Goal: Task Accomplishment & Management: Manage account settings

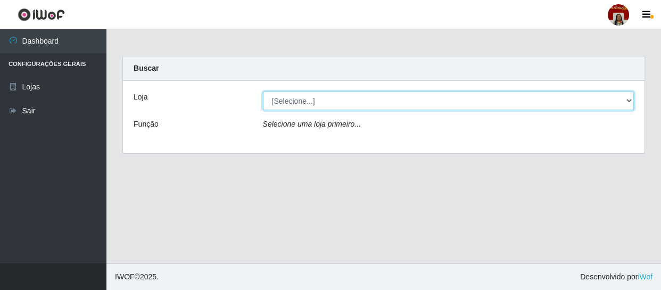
click at [352, 101] on select "[Selecione...] Mar Vermelho - Loja 04" at bounding box center [448, 100] width 371 height 19
select select "251"
click at [263, 91] on select "[Selecione...] Mar Vermelho - Loja 04" at bounding box center [448, 100] width 371 height 19
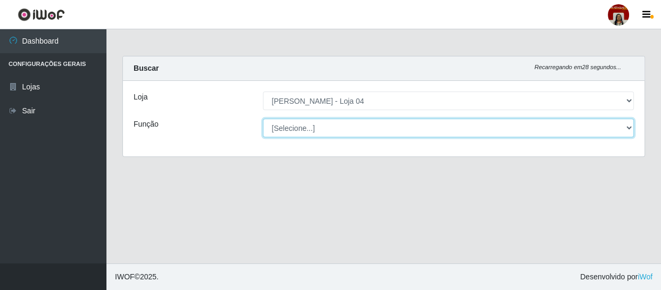
click at [343, 128] on select "[Selecione...] ASG ASG + ASG ++ Auxiliar de Depósito Auxiliar de Depósito + Aux…" at bounding box center [448, 128] width 371 height 19
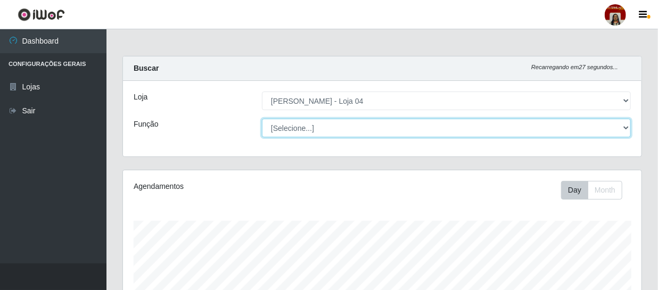
scroll to position [221, 518]
click at [262, 119] on select "[Selecione...] ASG ASG + ASG ++ Auxiliar de Depósito Auxiliar de Depósito + Aux…" at bounding box center [446, 128] width 369 height 19
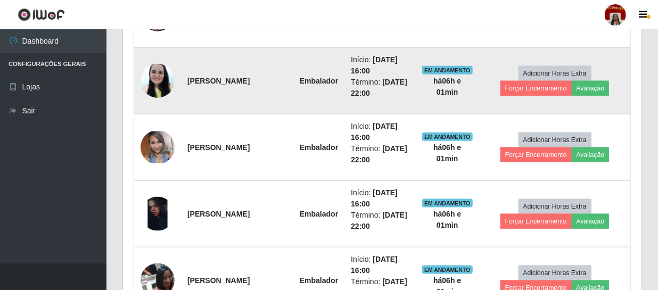
scroll to position [468, 0]
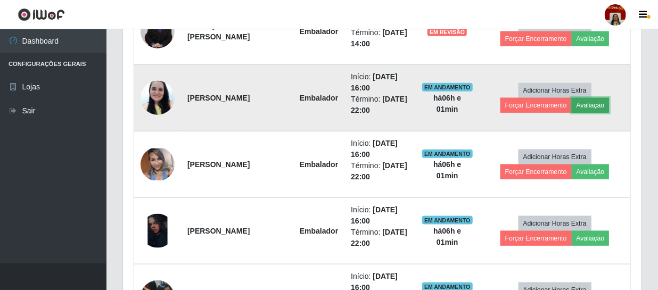
click at [586, 98] on button "Avaliação" at bounding box center [590, 105] width 38 height 15
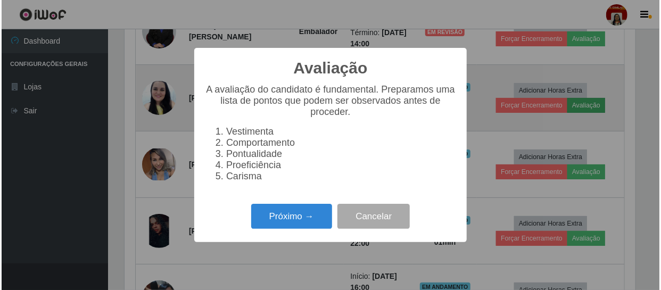
scroll to position [221, 513]
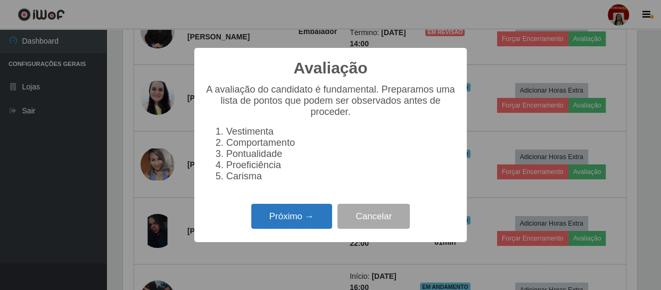
click at [303, 224] on button "Próximo →" at bounding box center [291, 216] width 81 height 25
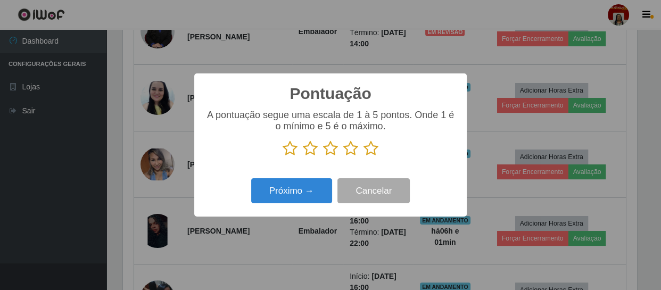
click at [372, 149] on icon at bounding box center [370, 148] width 15 height 16
click at [363, 156] on input "radio" at bounding box center [363, 156] width 0 height 0
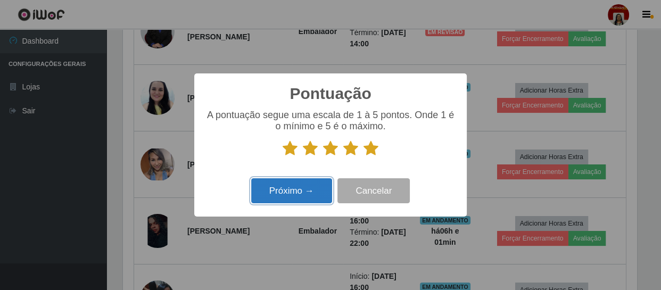
click at [317, 181] on button "Próximo →" at bounding box center [291, 190] width 81 height 25
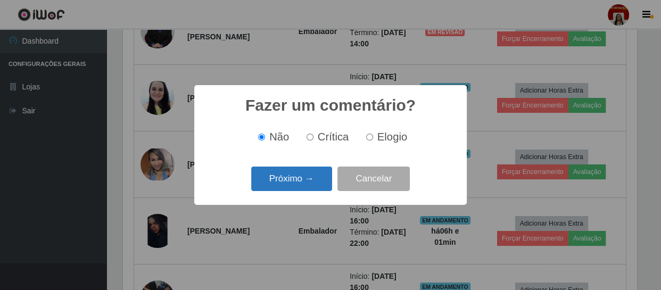
click at [319, 180] on button "Próximo →" at bounding box center [291, 179] width 81 height 25
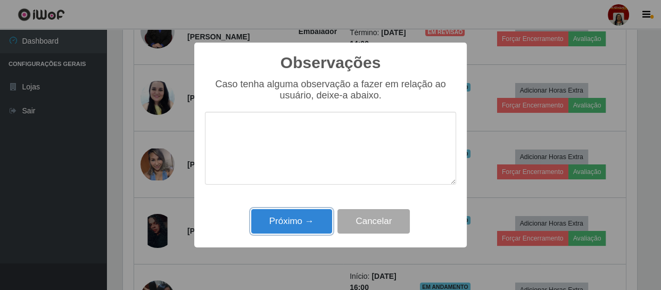
drag, startPoint x: 311, startPoint y: 218, endPoint x: 331, endPoint y: 203, distance: 25.4
click at [311, 218] on button "Próximo →" at bounding box center [291, 221] width 81 height 25
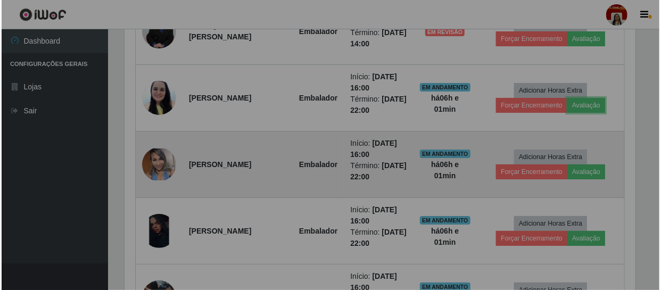
scroll to position [221, 518]
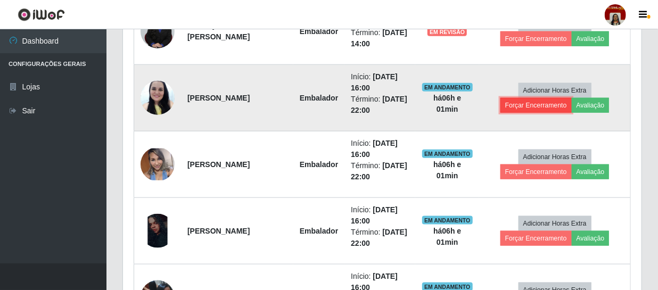
click at [521, 109] on button "Forçar Encerramento" at bounding box center [535, 105] width 71 height 15
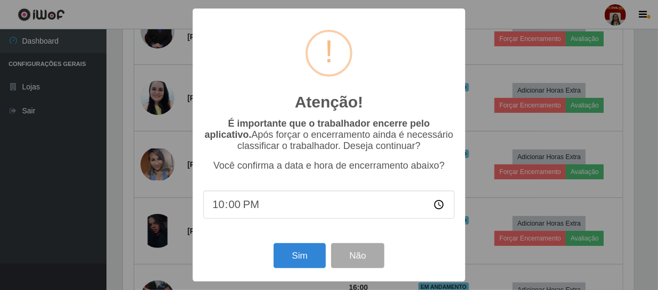
scroll to position [221, 513]
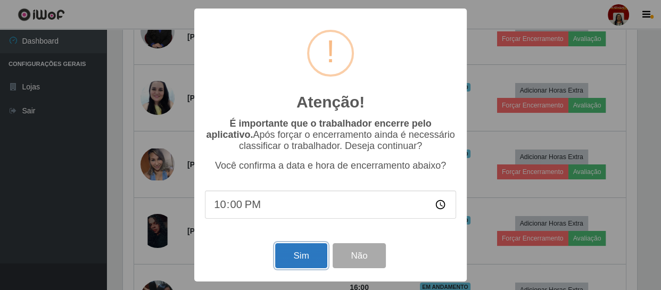
click at [284, 259] on button "Sim" at bounding box center [301, 255] width 52 height 25
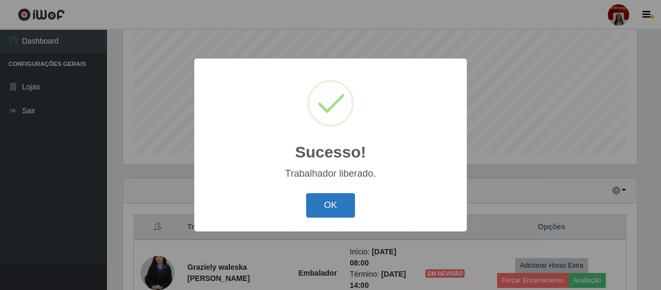
click at [330, 206] on button "OK" at bounding box center [330, 205] width 49 height 25
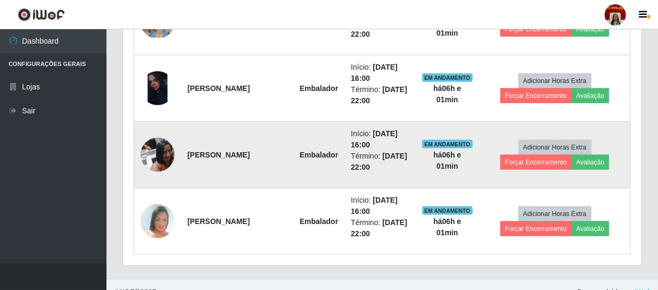
scroll to position [559, 0]
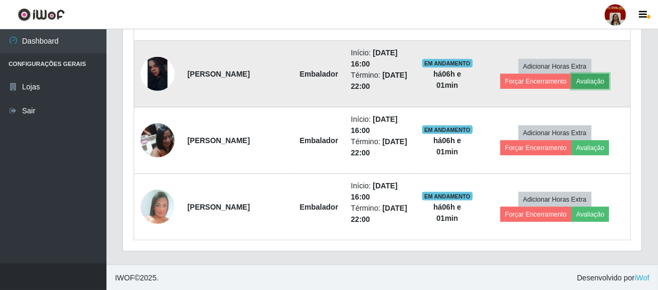
click at [599, 77] on button "Avaliação" at bounding box center [590, 81] width 38 height 15
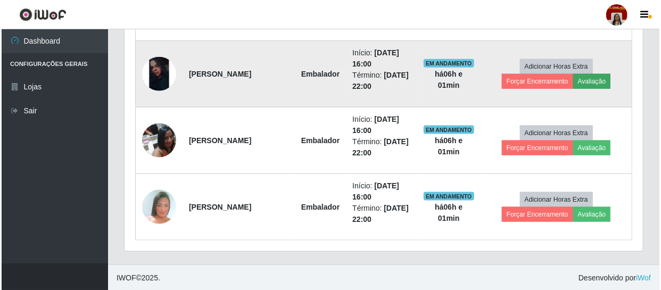
scroll to position [221, 513]
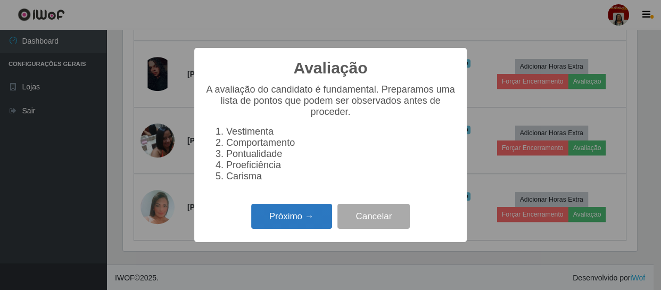
click at [314, 221] on button "Próximo →" at bounding box center [291, 216] width 81 height 25
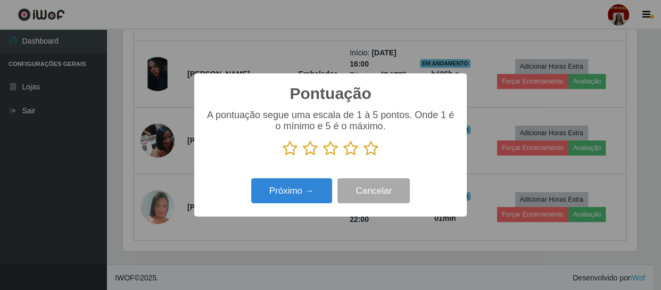
click at [373, 147] on icon at bounding box center [370, 148] width 15 height 16
click at [363, 156] on input "radio" at bounding box center [363, 156] width 0 height 0
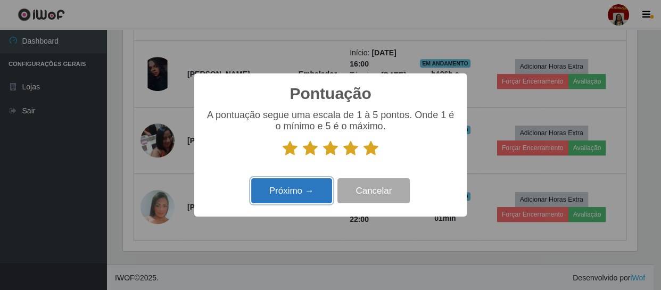
click at [291, 194] on button "Próximo →" at bounding box center [291, 190] width 81 height 25
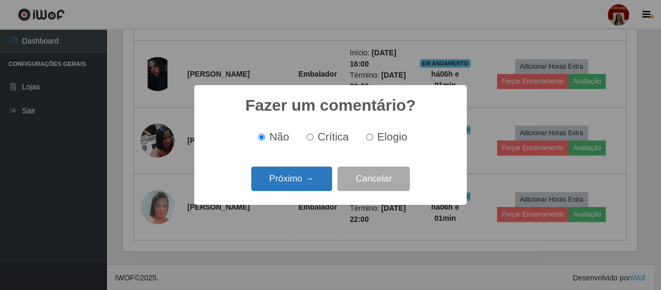
click at [296, 177] on button "Próximo →" at bounding box center [291, 179] width 81 height 25
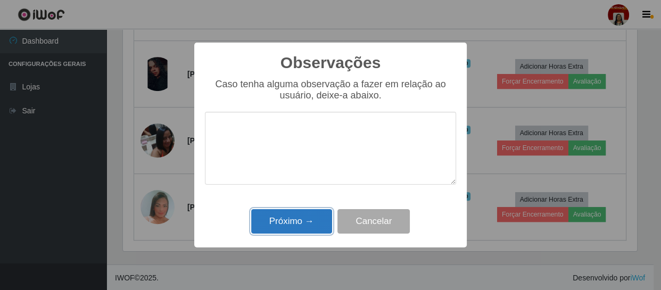
click at [302, 228] on button "Próximo →" at bounding box center [291, 221] width 81 height 25
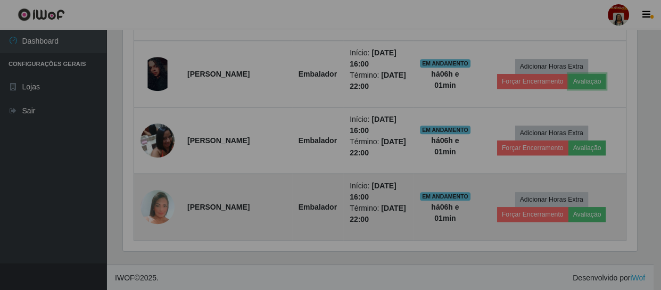
scroll to position [221, 518]
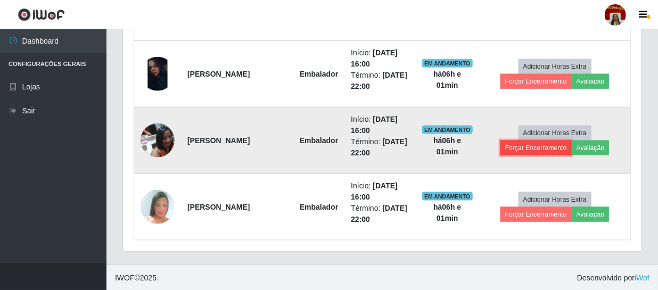
click at [514, 145] on button "Forçar Encerramento" at bounding box center [535, 147] width 71 height 15
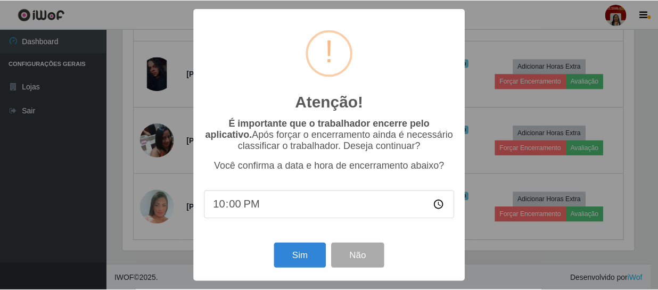
scroll to position [221, 513]
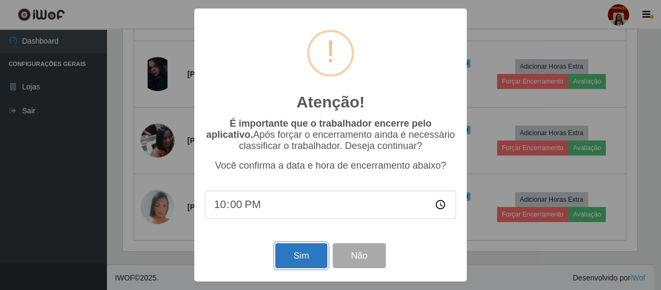
click at [313, 260] on button "Sim" at bounding box center [301, 255] width 52 height 25
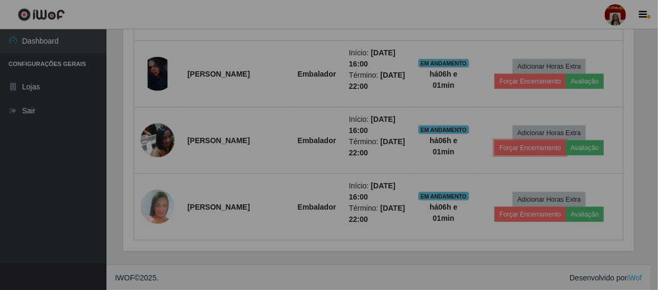
scroll to position [0, 0]
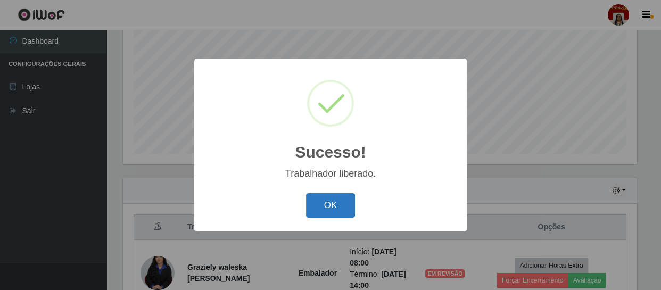
click at [336, 210] on button "OK" at bounding box center [330, 205] width 49 height 25
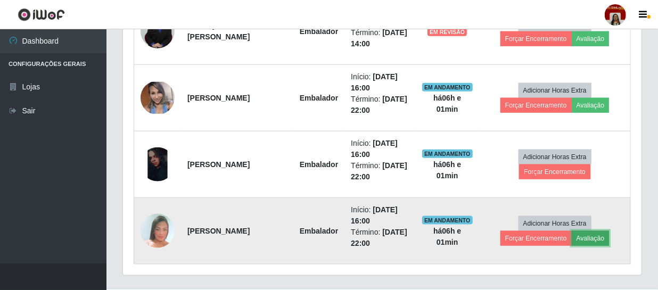
click at [594, 234] on button "Avaliação" at bounding box center [590, 238] width 38 height 15
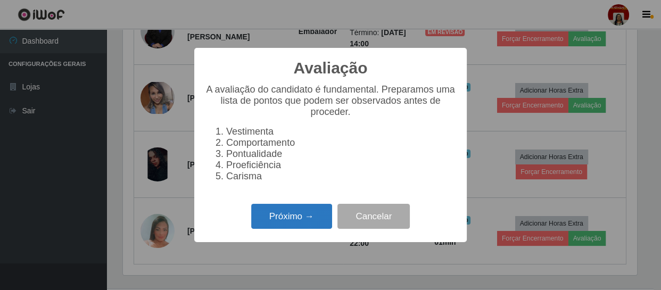
click at [277, 222] on button "Próximo →" at bounding box center [291, 216] width 81 height 25
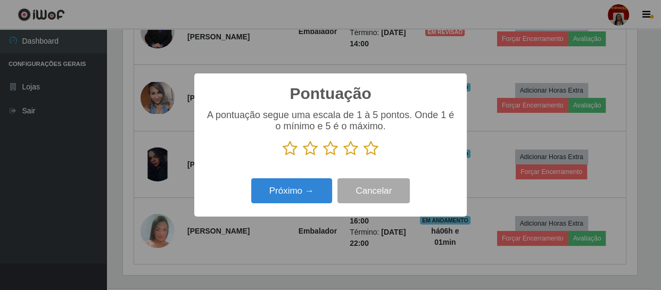
click at [372, 150] on icon at bounding box center [370, 148] width 15 height 16
click at [363, 156] on input "radio" at bounding box center [363, 156] width 0 height 0
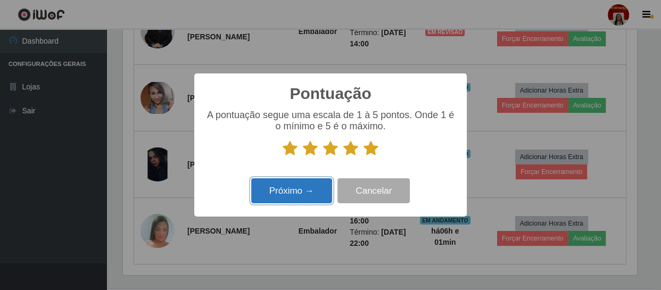
click at [304, 189] on button "Próximo →" at bounding box center [291, 190] width 81 height 25
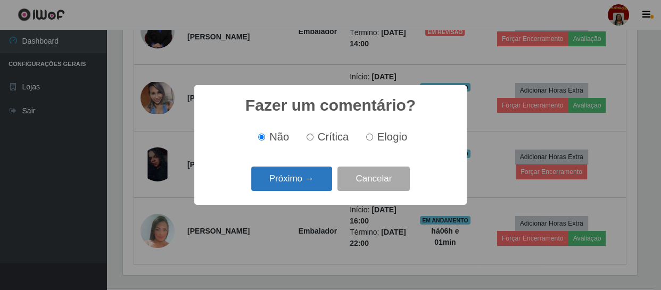
click at [303, 188] on button "Próximo →" at bounding box center [291, 179] width 81 height 25
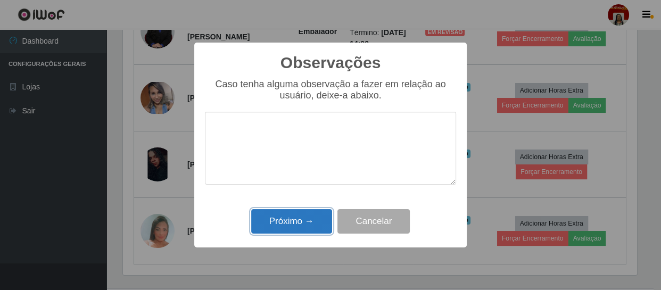
click at [311, 218] on button "Próximo →" at bounding box center [291, 221] width 81 height 25
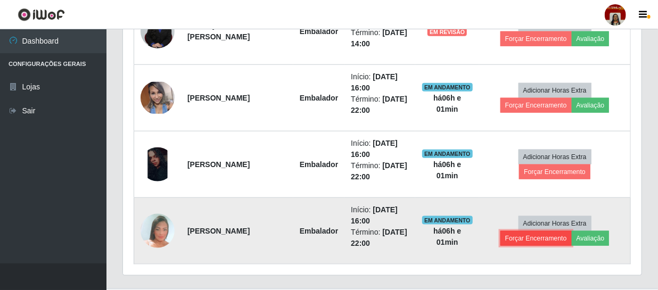
click at [536, 237] on button "Forçar Encerramento" at bounding box center [535, 238] width 71 height 15
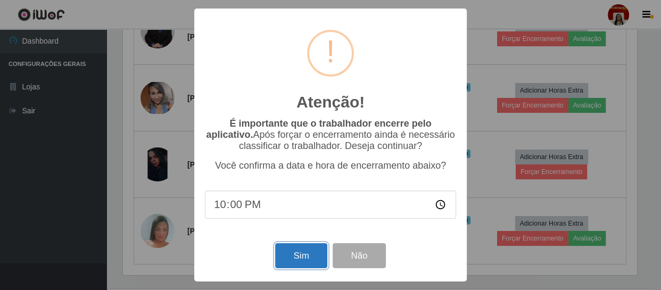
click at [299, 259] on button "Sim" at bounding box center [301, 255] width 52 height 25
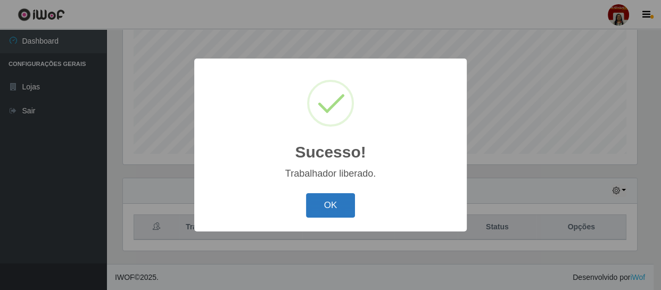
click at [324, 205] on button "OK" at bounding box center [330, 205] width 49 height 25
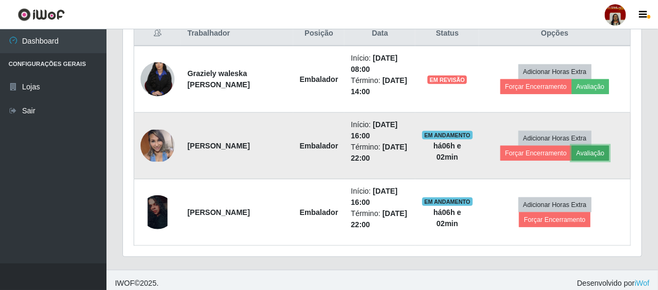
click at [594, 154] on button "Avaliação" at bounding box center [590, 153] width 38 height 15
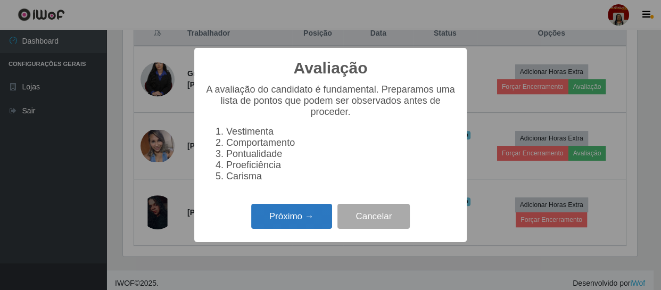
click at [294, 213] on button "Próximo →" at bounding box center [291, 216] width 81 height 25
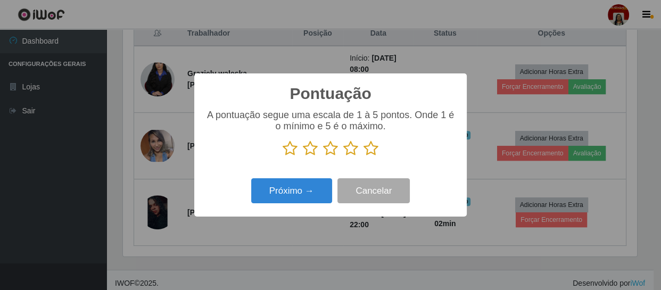
click at [380, 155] on p at bounding box center [330, 148] width 251 height 16
drag, startPoint x: 369, startPoint y: 151, endPoint x: 345, endPoint y: 156, distance: 24.5
click at [369, 151] on icon at bounding box center [370, 148] width 15 height 16
click at [363, 156] on input "radio" at bounding box center [363, 156] width 0 height 0
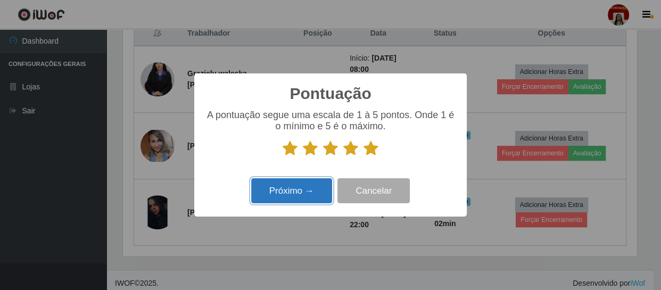
click at [293, 190] on button "Próximo →" at bounding box center [291, 190] width 81 height 25
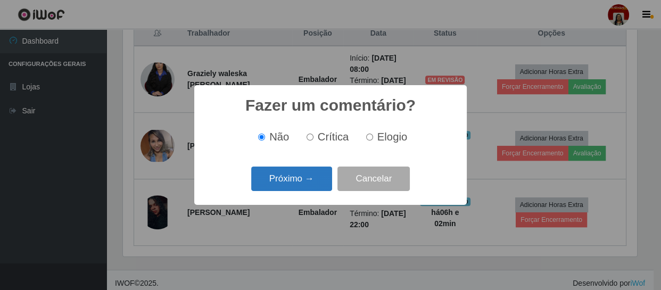
click at [299, 178] on button "Próximo →" at bounding box center [291, 179] width 81 height 25
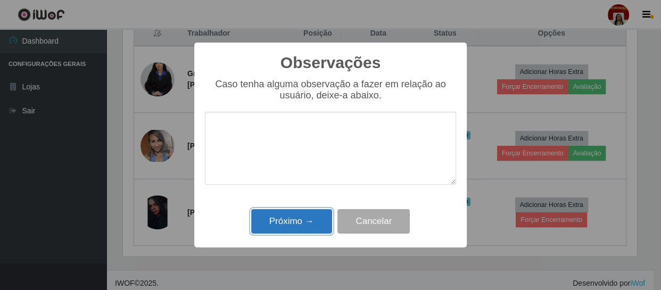
click at [309, 212] on button "Próximo →" at bounding box center [291, 221] width 81 height 25
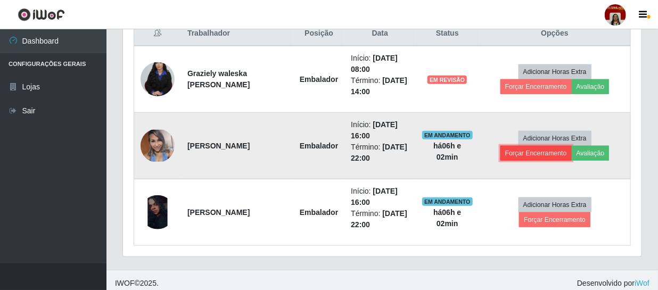
click at [510, 154] on button "Forçar Encerramento" at bounding box center [535, 153] width 71 height 15
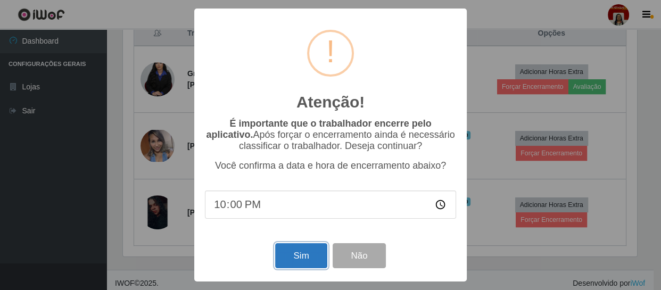
click at [313, 253] on button "Sim" at bounding box center [301, 255] width 52 height 25
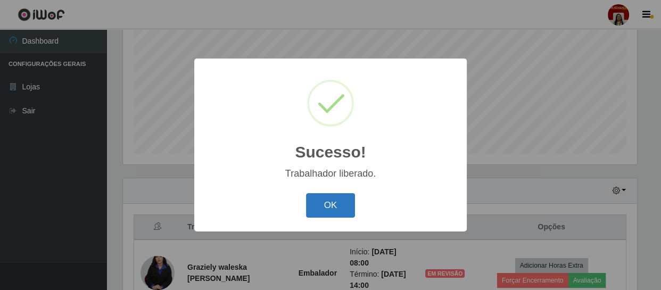
click at [341, 209] on button "OK" at bounding box center [330, 205] width 49 height 25
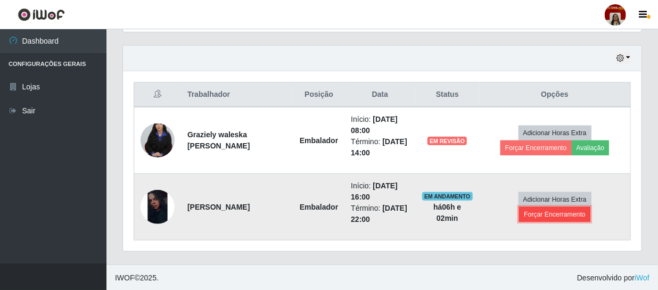
click at [539, 212] on button "Forçar Encerramento" at bounding box center [554, 214] width 71 height 15
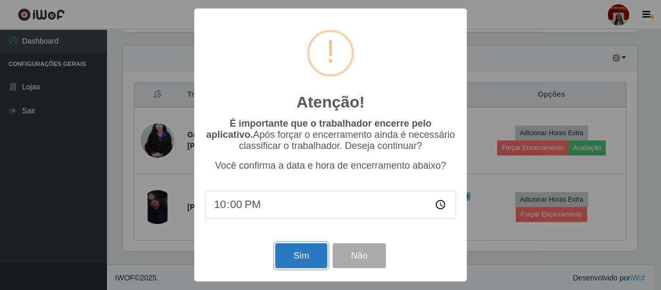
click at [297, 254] on button "Sim" at bounding box center [301, 255] width 52 height 25
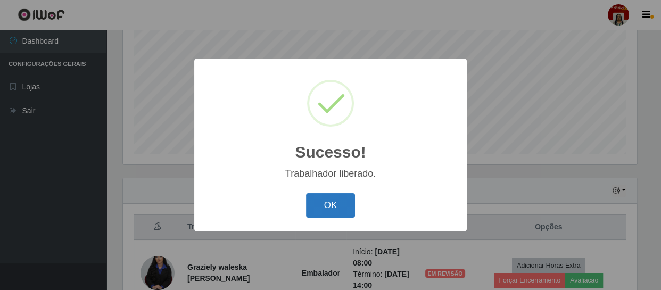
click at [348, 205] on button "OK" at bounding box center [330, 205] width 49 height 25
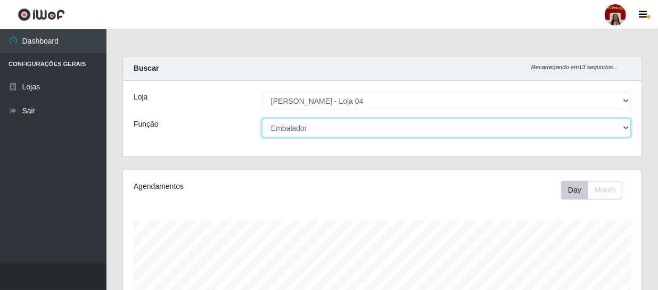
drag, startPoint x: 370, startPoint y: 127, endPoint x: 367, endPoint y: 120, distance: 7.9
click at [370, 127] on select "[Selecione...] ASG ASG + ASG ++ Auxiliar de Depósito Auxiliar de Depósito + Aux…" at bounding box center [446, 128] width 369 height 19
click at [262, 119] on select "[Selecione...] ASG ASG + ASG ++ Auxiliar de Depósito Auxiliar de Depósito + Aux…" at bounding box center [446, 128] width 369 height 19
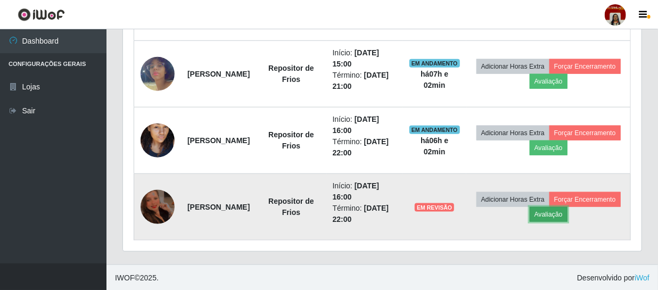
click at [567, 213] on button "Avaliação" at bounding box center [548, 214] width 38 height 15
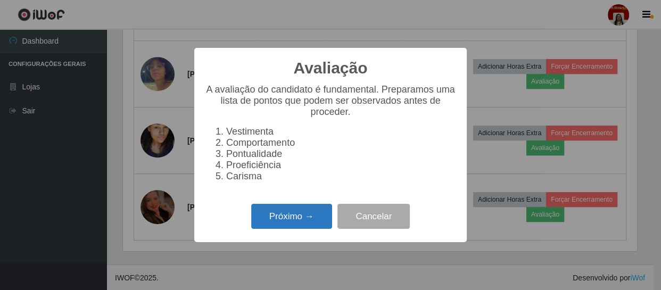
click at [294, 219] on button "Próximo →" at bounding box center [291, 216] width 81 height 25
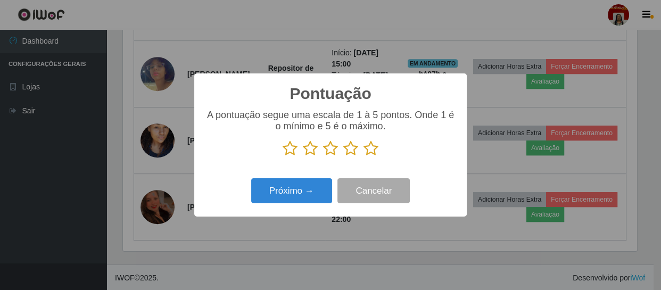
click at [378, 149] on icon at bounding box center [370, 148] width 15 height 16
click at [363, 156] on input "radio" at bounding box center [363, 156] width 0 height 0
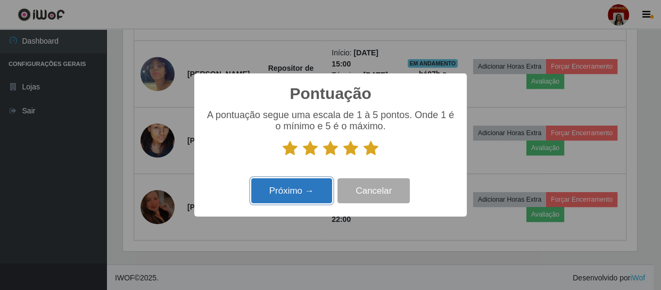
click at [310, 189] on button "Próximo →" at bounding box center [291, 190] width 81 height 25
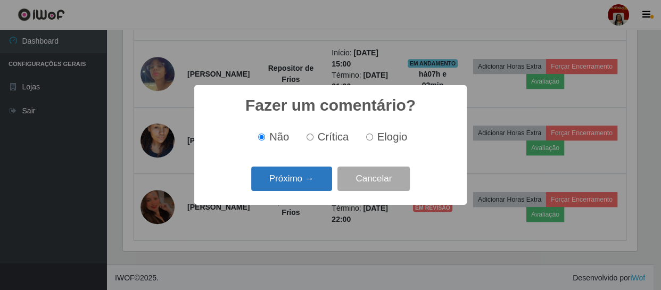
click at [309, 182] on button "Próximo →" at bounding box center [291, 179] width 81 height 25
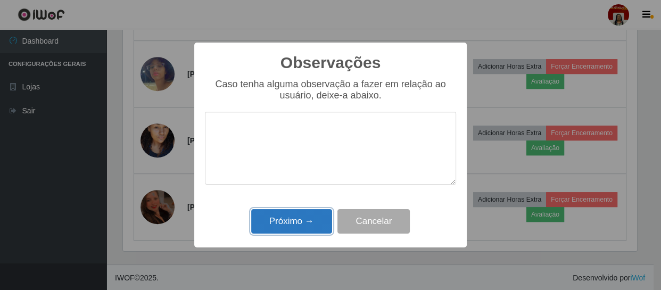
click at [295, 217] on button "Próximo →" at bounding box center [291, 221] width 81 height 25
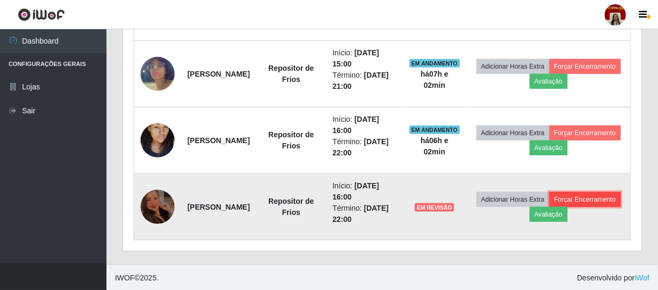
click at [549, 207] on button "Forçar Encerramento" at bounding box center [584, 199] width 71 height 15
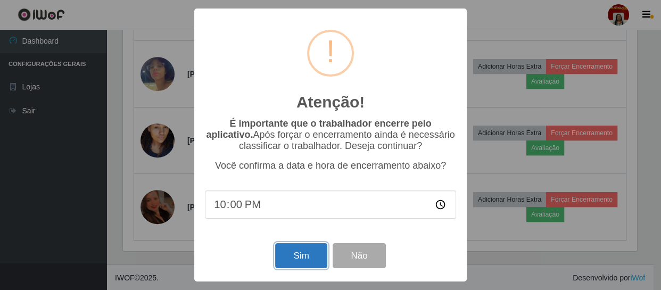
click at [298, 251] on button "Sim" at bounding box center [301, 255] width 52 height 25
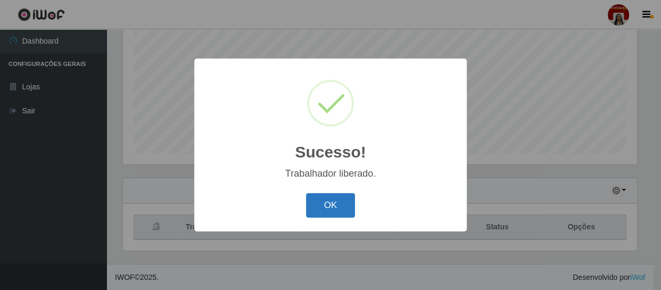
click at [329, 212] on button "OK" at bounding box center [330, 205] width 49 height 25
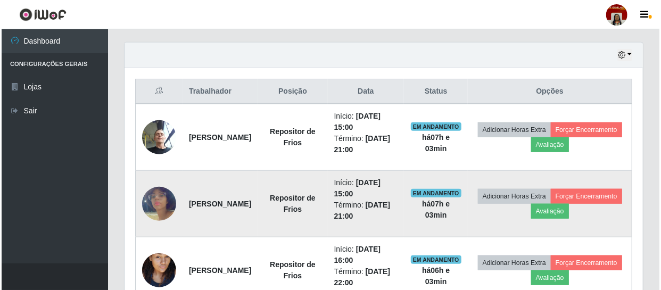
scroll to position [426, 0]
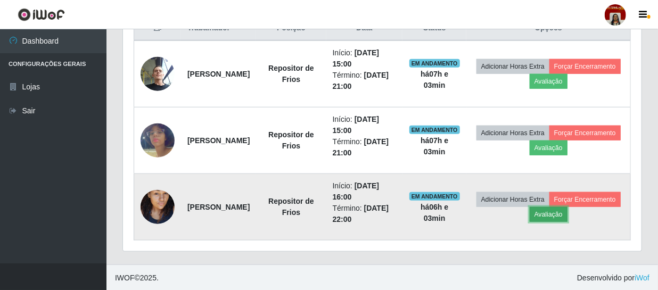
click at [567, 213] on button "Avaliação" at bounding box center [548, 214] width 38 height 15
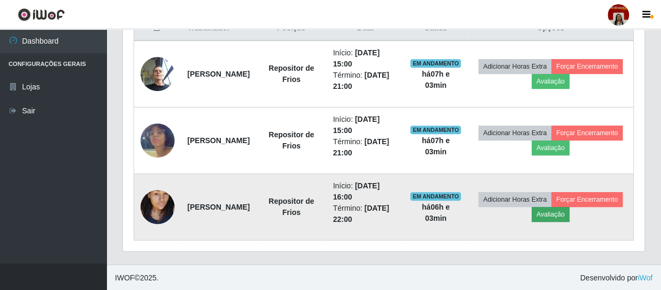
scroll to position [221, 513]
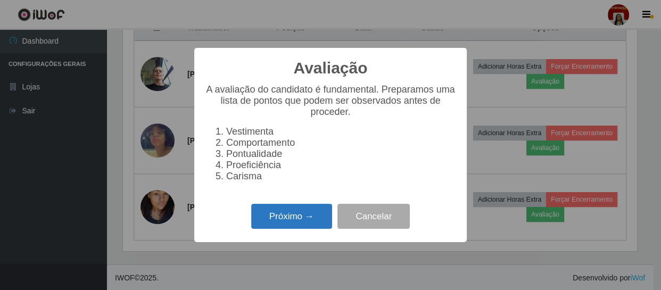
click at [280, 215] on button "Próximo →" at bounding box center [291, 216] width 81 height 25
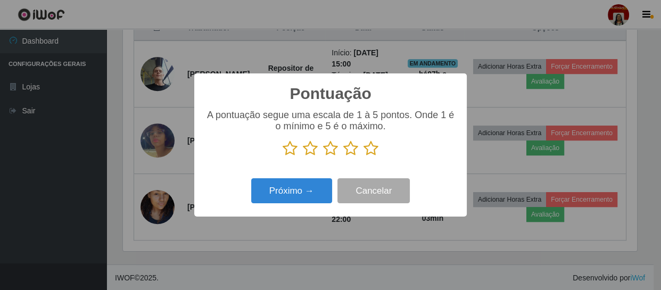
scroll to position [531749, 531455]
click at [367, 153] on icon at bounding box center [370, 148] width 15 height 16
click at [363, 156] on input "radio" at bounding box center [363, 156] width 0 height 0
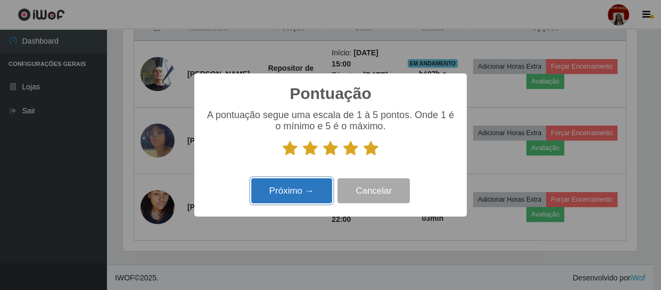
click at [323, 181] on button "Próximo →" at bounding box center [291, 190] width 81 height 25
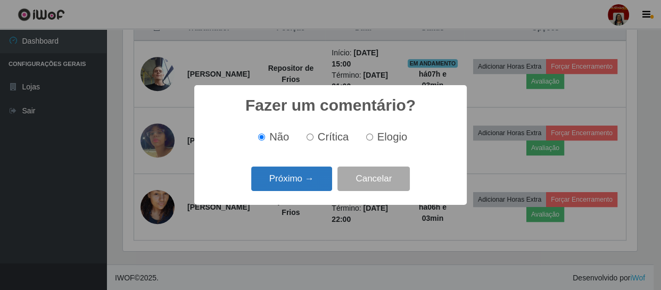
click at [295, 173] on button "Próximo →" at bounding box center [291, 179] width 81 height 25
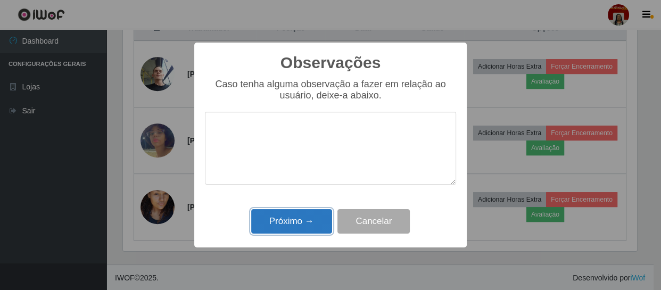
click at [298, 215] on button "Próximo →" at bounding box center [291, 221] width 81 height 25
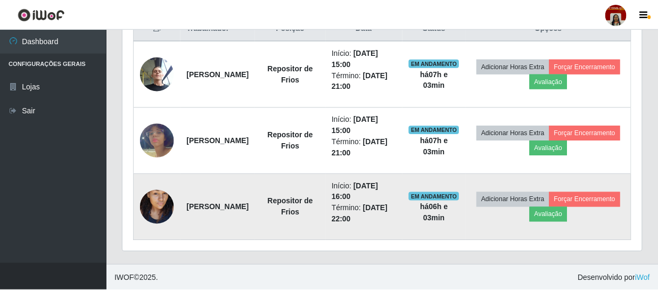
scroll to position [221, 518]
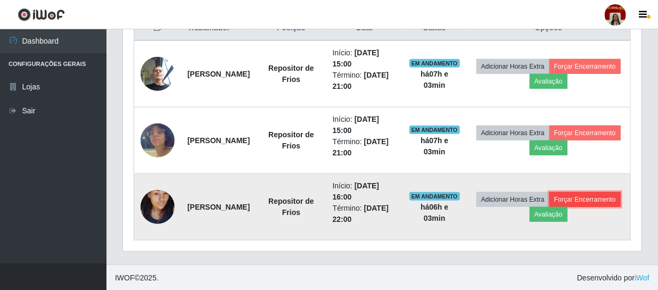
click at [549, 207] on button "Forçar Encerramento" at bounding box center [584, 199] width 71 height 15
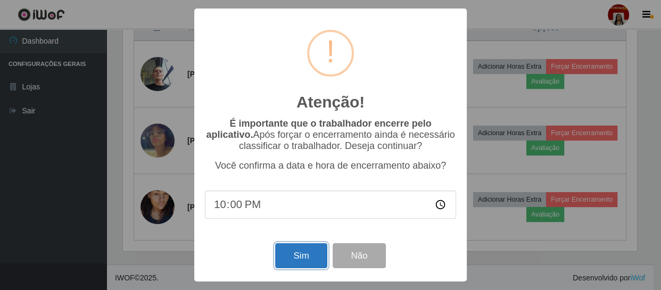
click at [280, 253] on button "Sim" at bounding box center [301, 255] width 52 height 25
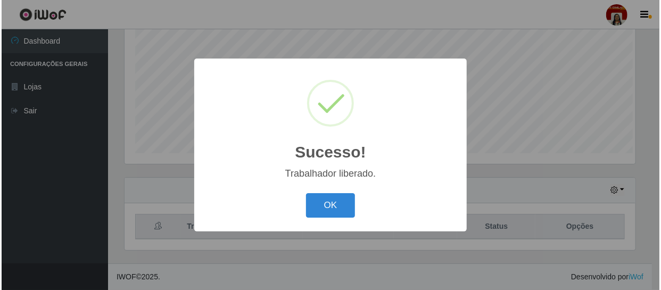
scroll to position [227, 0]
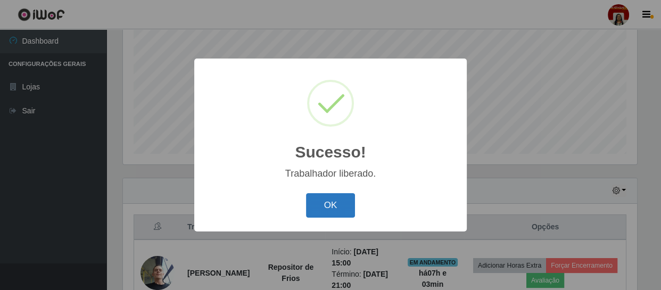
click at [327, 202] on button "OK" at bounding box center [330, 205] width 49 height 25
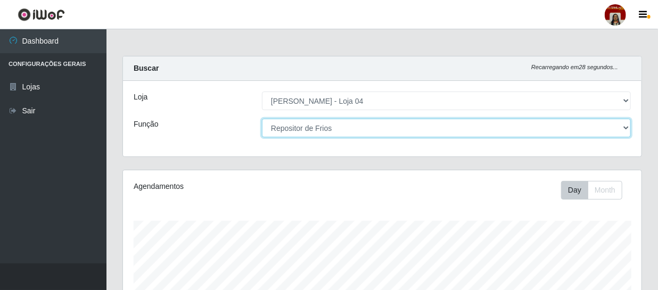
drag, startPoint x: 331, startPoint y: 124, endPoint x: 325, endPoint y: 132, distance: 10.2
click at [331, 124] on select "[Selecione...] ASG ASG + ASG ++ Auxiliar de Depósito Auxiliar de Depósito + Aux…" at bounding box center [446, 128] width 369 height 19
click at [262, 119] on select "[Selecione...] ASG ASG + ASG ++ Auxiliar de Depósito Auxiliar de Depósito + Aux…" at bounding box center [446, 128] width 369 height 19
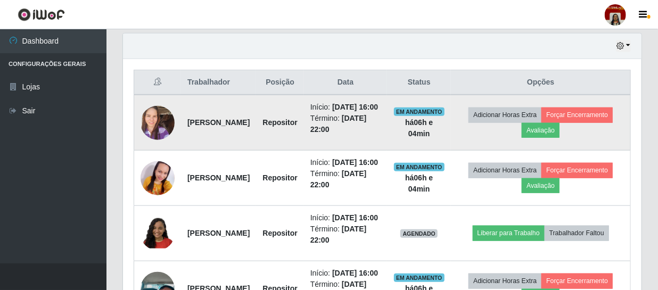
scroll to position [387, 0]
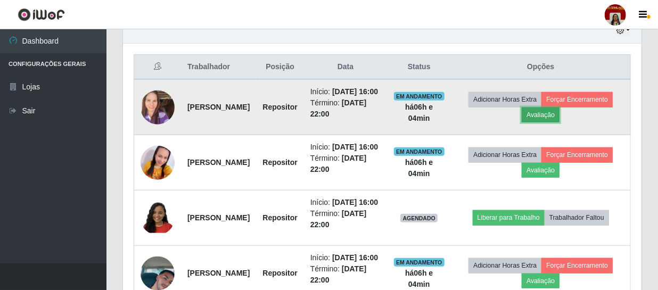
click at [559, 120] on button "Avaliação" at bounding box center [540, 114] width 38 height 15
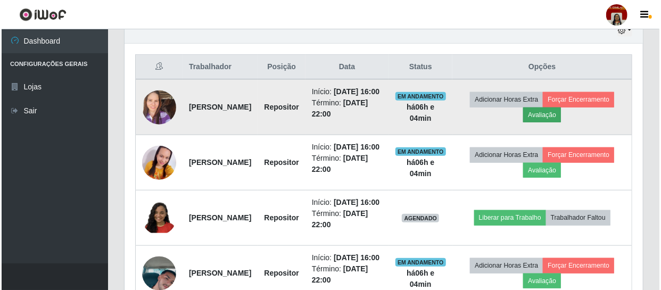
scroll to position [221, 513]
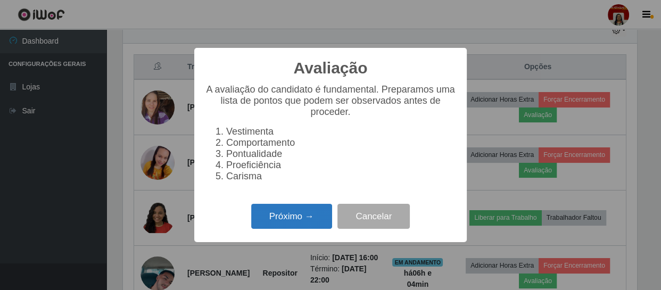
click at [289, 224] on button "Próximo →" at bounding box center [291, 216] width 81 height 25
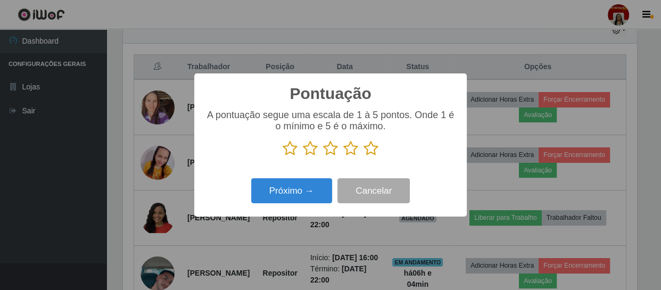
click at [375, 150] on icon at bounding box center [370, 148] width 15 height 16
click at [363, 156] on input "radio" at bounding box center [363, 156] width 0 height 0
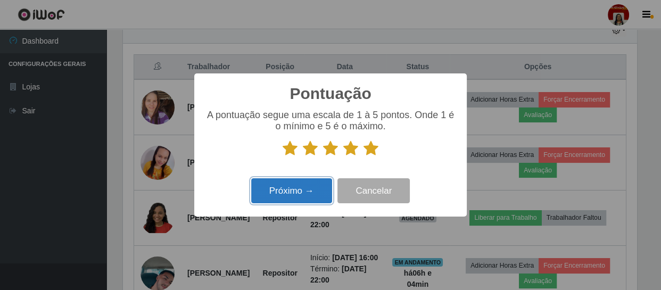
click at [296, 188] on button "Próximo →" at bounding box center [291, 190] width 81 height 25
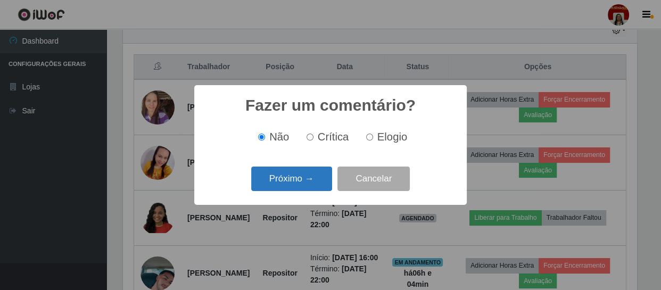
click at [305, 180] on button "Próximo →" at bounding box center [291, 179] width 81 height 25
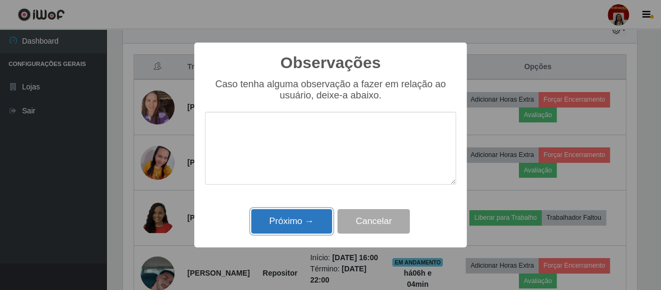
click at [310, 217] on button "Próximo →" at bounding box center [291, 221] width 81 height 25
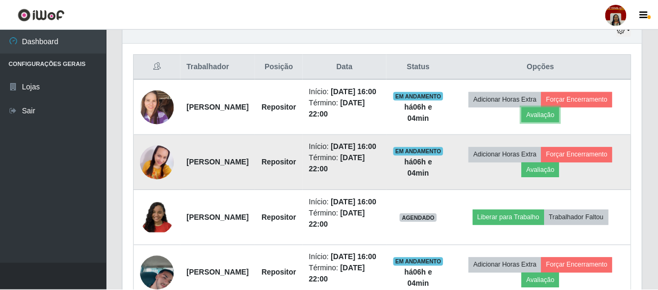
scroll to position [221, 518]
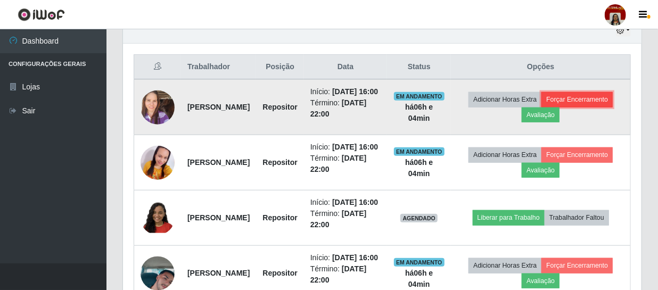
click at [541, 107] on button "Forçar Encerramento" at bounding box center [576, 99] width 71 height 15
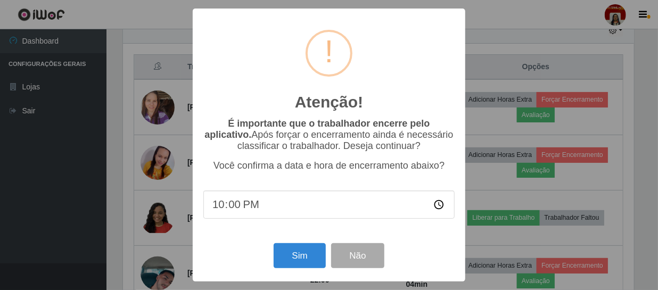
scroll to position [221, 513]
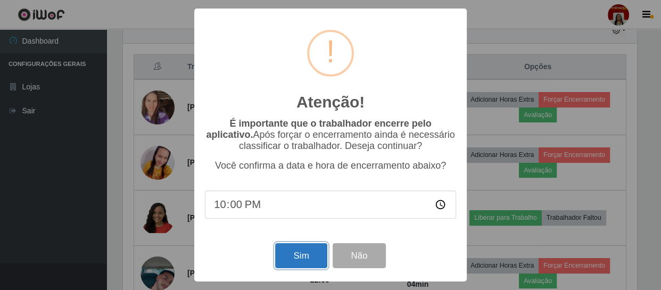
click at [317, 253] on button "Sim" at bounding box center [301, 255] width 52 height 25
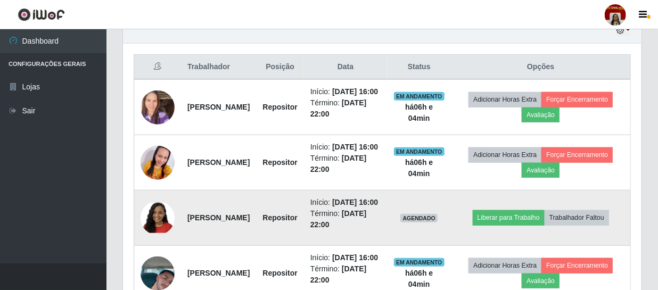
scroll to position [531749, 531455]
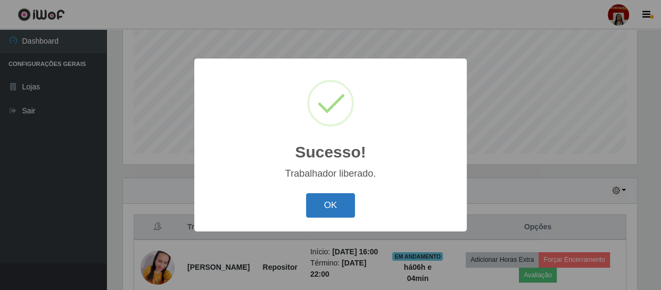
click at [341, 211] on button "OK" at bounding box center [330, 205] width 49 height 25
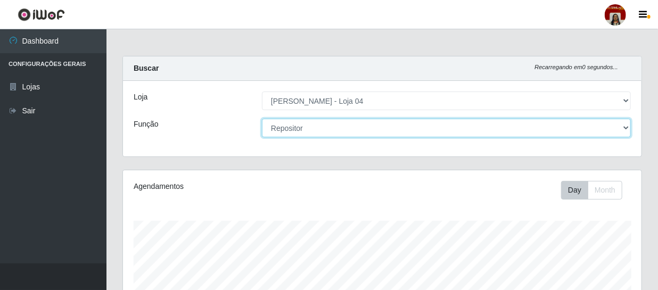
click at [359, 131] on select "[Selecione...] ASG ASG + ASG ++ Auxiliar de Depósito Auxiliar de Depósito + Aux…" at bounding box center [446, 128] width 369 height 19
click at [262, 119] on select "[Selecione...] ASG ASG + ASG ++ Auxiliar de Depósito Auxiliar de Depósito + Aux…" at bounding box center [446, 128] width 369 height 19
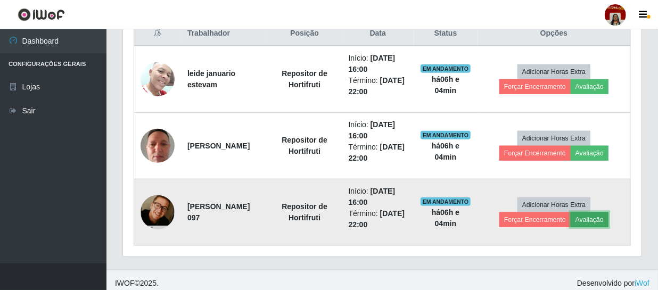
click at [585, 220] on button "Avaliação" at bounding box center [589, 219] width 38 height 15
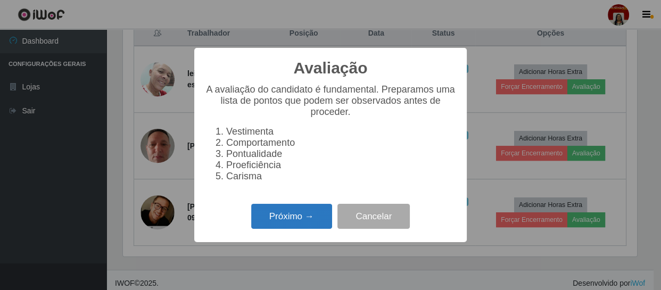
click at [273, 218] on button "Próximo →" at bounding box center [291, 216] width 81 height 25
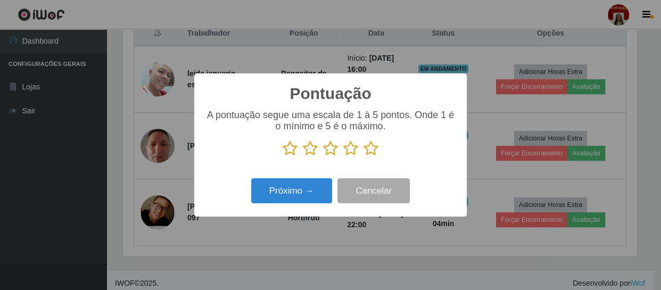
click at [375, 143] on icon at bounding box center [370, 148] width 15 height 16
click at [363, 156] on input "radio" at bounding box center [363, 156] width 0 height 0
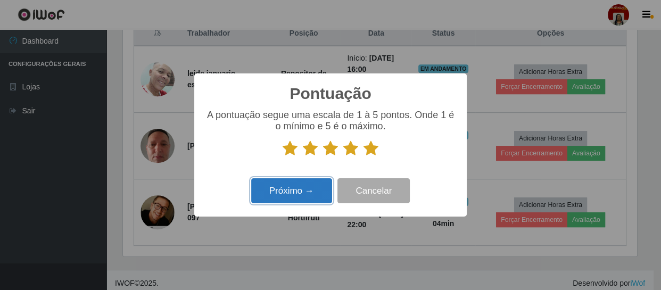
click at [294, 194] on button "Próximo →" at bounding box center [291, 190] width 81 height 25
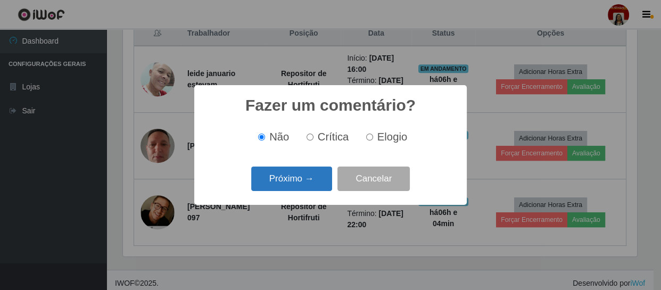
click at [320, 181] on button "Próximo →" at bounding box center [291, 179] width 81 height 25
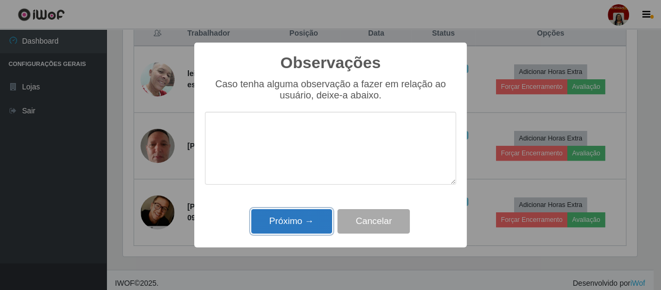
click at [299, 231] on button "Próximo →" at bounding box center [291, 221] width 81 height 25
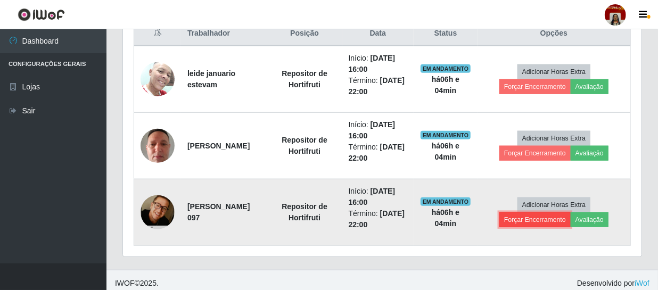
click at [529, 219] on button "Forçar Encerramento" at bounding box center [534, 219] width 71 height 15
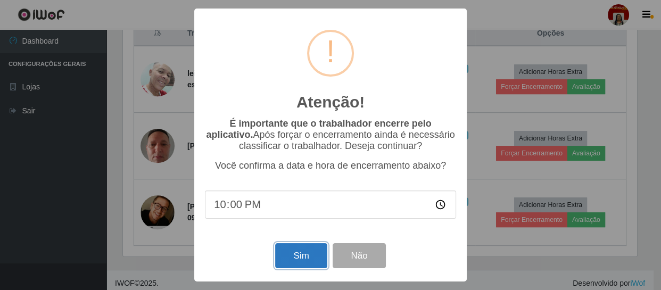
click at [282, 257] on button "Sim" at bounding box center [301, 255] width 52 height 25
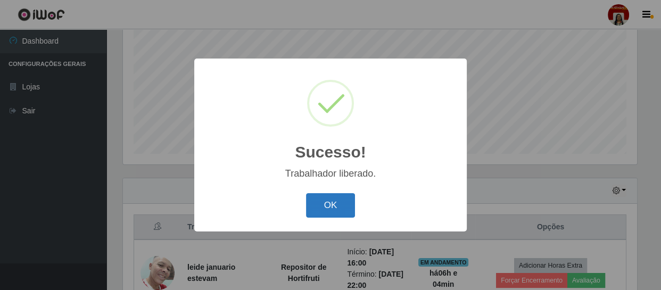
click at [329, 207] on button "OK" at bounding box center [330, 205] width 49 height 25
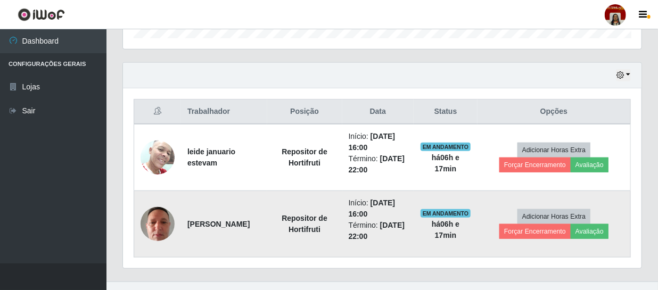
scroll to position [359, 0]
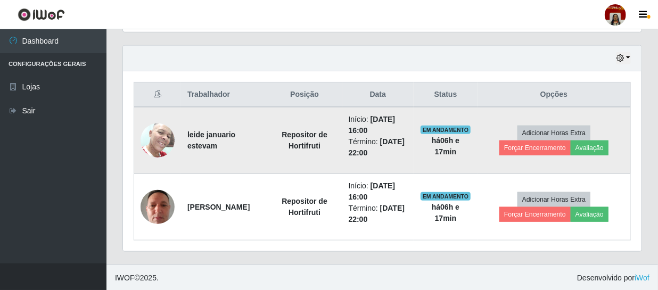
click at [151, 140] on img at bounding box center [157, 140] width 34 height 45
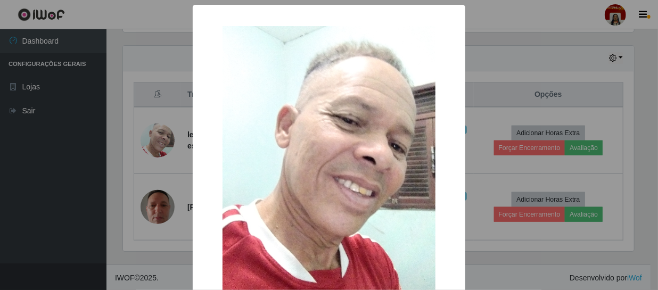
scroll to position [221, 513]
click at [101, 170] on div "× OK Cancel" at bounding box center [330, 145] width 661 height 290
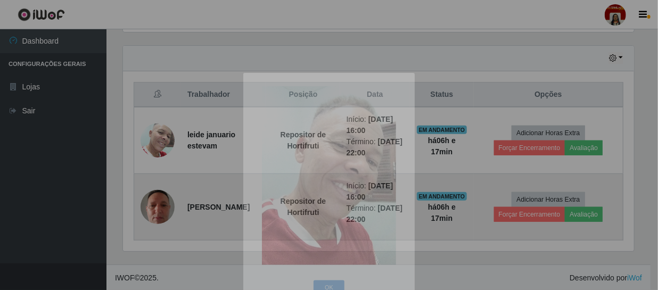
scroll to position [221, 518]
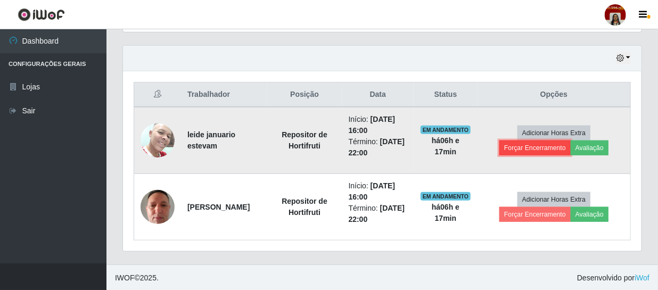
click at [551, 148] on button "Forçar Encerramento" at bounding box center [534, 147] width 71 height 15
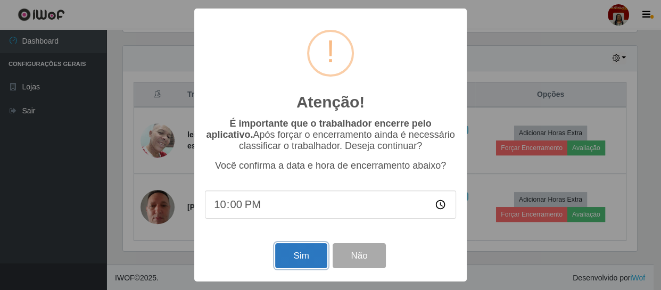
click at [289, 250] on button "Sim" at bounding box center [301, 255] width 52 height 25
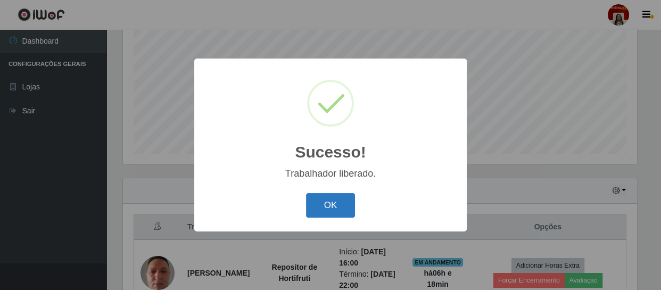
click at [340, 205] on button "OK" at bounding box center [330, 205] width 49 height 25
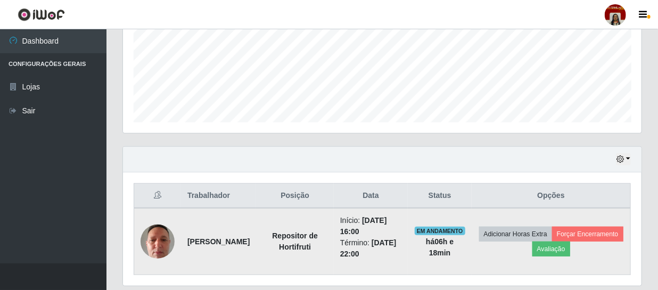
scroll to position [293, 0]
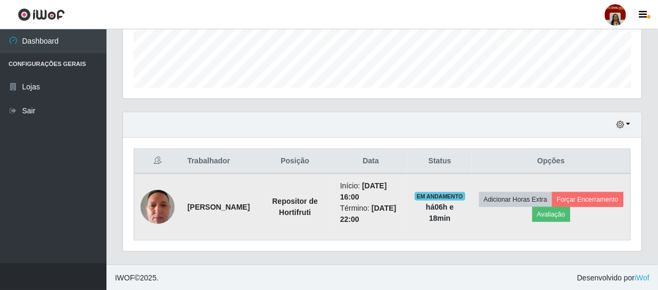
click at [148, 205] on img at bounding box center [157, 206] width 34 height 45
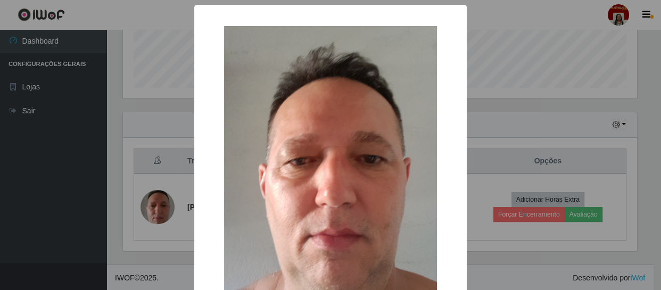
click at [108, 203] on div "× OK Cancel" at bounding box center [330, 145] width 661 height 290
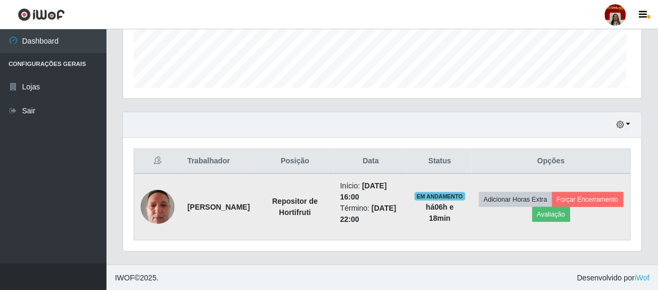
scroll to position [221, 518]
drag, startPoint x: 427, startPoint y: 213, endPoint x: 471, endPoint y: 204, distance: 45.7
click at [471, 204] on td "EM ANDAMENTO há 06 h e 18 min" at bounding box center [439, 206] width 64 height 67
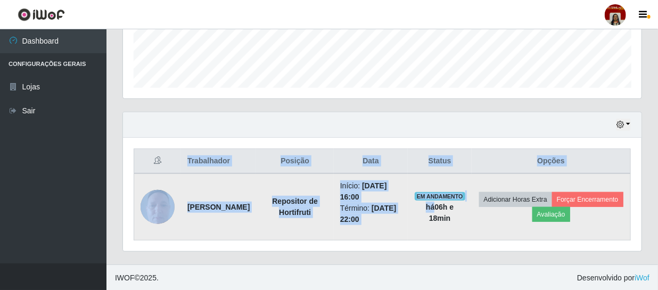
drag, startPoint x: 438, startPoint y: 204, endPoint x: 498, endPoint y: 209, distance: 60.3
click at [498, 209] on tr "[PERSON_NAME] Repositor de Hortifruti Início: [DATE] 16:00 Término: [DATE] 22:0…" at bounding box center [382, 206] width 496 height 67
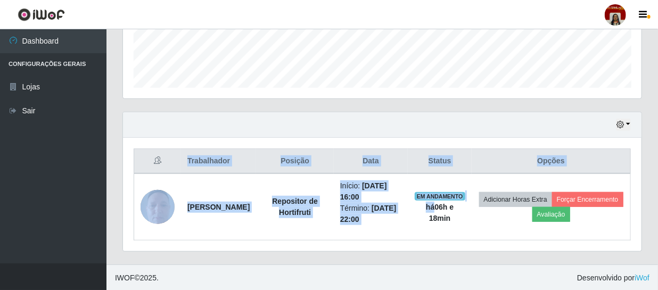
click at [428, 244] on div "Trabalhador Posição Data Status Opções [PERSON_NAME] Repositor de Hortifruti In…" at bounding box center [382, 194] width 518 height 113
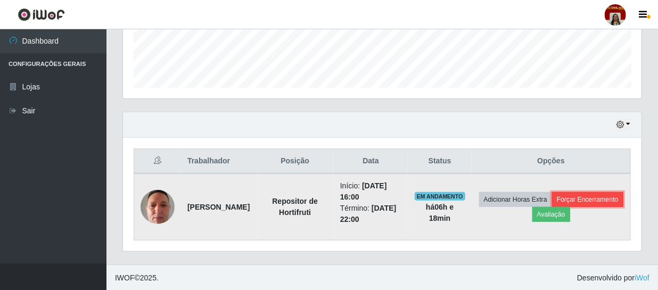
click at [552, 207] on button "Forçar Encerramento" at bounding box center [587, 199] width 71 height 15
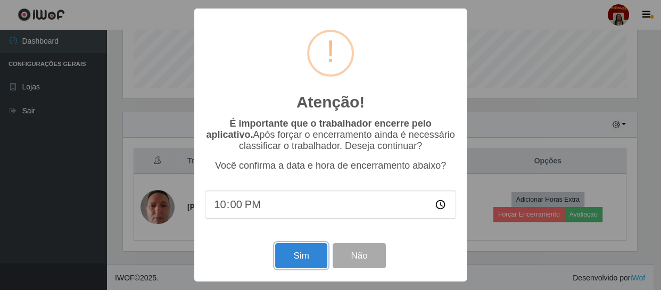
drag, startPoint x: 314, startPoint y: 245, endPoint x: 369, endPoint y: 122, distance: 135.3
click at [311, 244] on div "Sim Não" at bounding box center [330, 255] width 251 height 30
click at [295, 246] on button "Sim" at bounding box center [301, 255] width 52 height 25
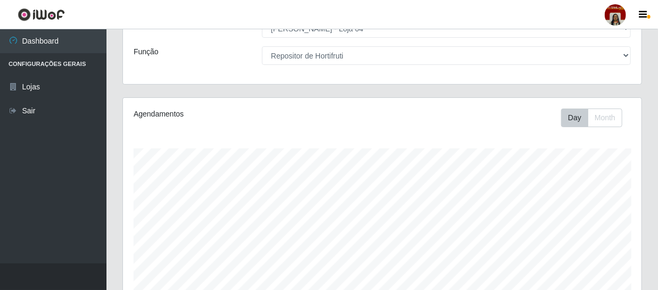
scroll to position [3, 0]
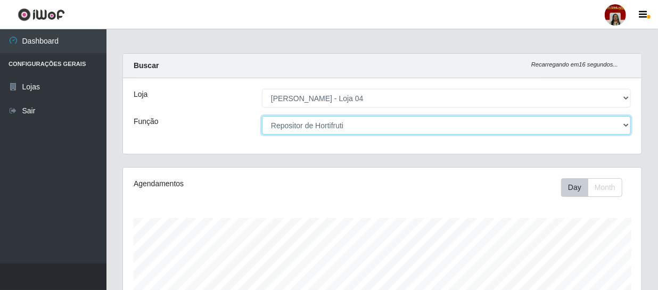
drag, startPoint x: 382, startPoint y: 132, endPoint x: 372, endPoint y: 128, distance: 11.7
click at [382, 132] on select "[Selecione...] ASG ASG + ASG ++ Auxiliar de Depósito Auxiliar de Depósito + Aux…" at bounding box center [446, 125] width 369 height 19
click at [262, 116] on select "[Selecione...] ASG ASG + ASG ++ Auxiliar de Depósito Auxiliar de Depósito + Aux…" at bounding box center [446, 125] width 369 height 19
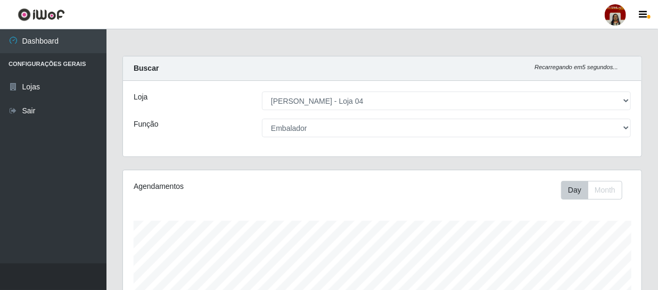
scroll to position [221, 513]
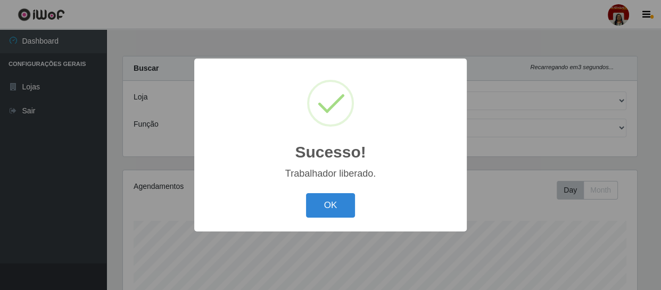
drag, startPoint x: 320, startPoint y: 208, endPoint x: 320, endPoint y: 185, distance: 22.9
click at [320, 185] on div "Sucesso! × Trabalhador liberado. OK Cancel" at bounding box center [330, 145] width 272 height 172
click at [324, 209] on button "OK" at bounding box center [330, 205] width 49 height 25
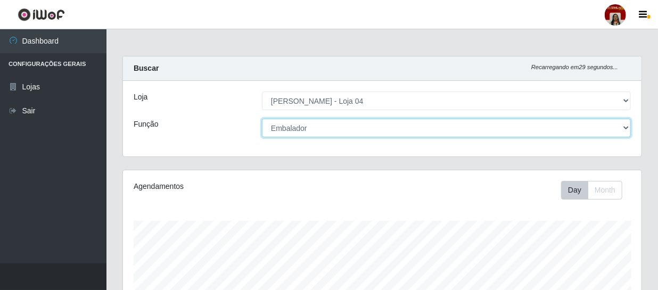
click at [625, 127] on select "[Selecione...] ASG ASG + ASG ++ Auxiliar de Depósito Auxiliar de Depósito + Aux…" at bounding box center [446, 128] width 369 height 19
select select "4"
click at [262, 119] on select "[Selecione...] ASG ASG + ASG ++ Auxiliar de Depósito Auxiliar de Depósito + Aux…" at bounding box center [446, 128] width 369 height 19
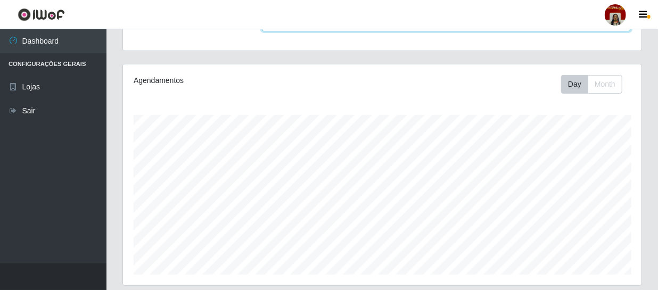
scroll to position [0, 0]
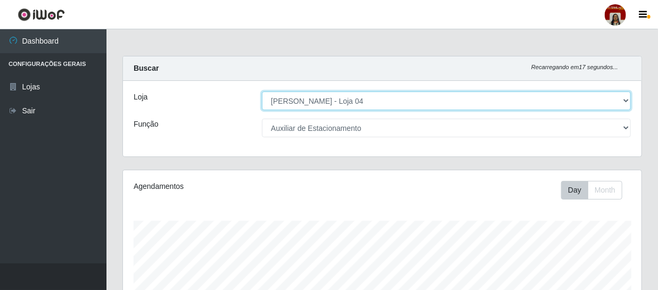
click at [373, 98] on select "[Selecione...] Mar Vermelho - Loja 04" at bounding box center [446, 100] width 369 height 19
